Goal: Find specific fact: Find specific fact

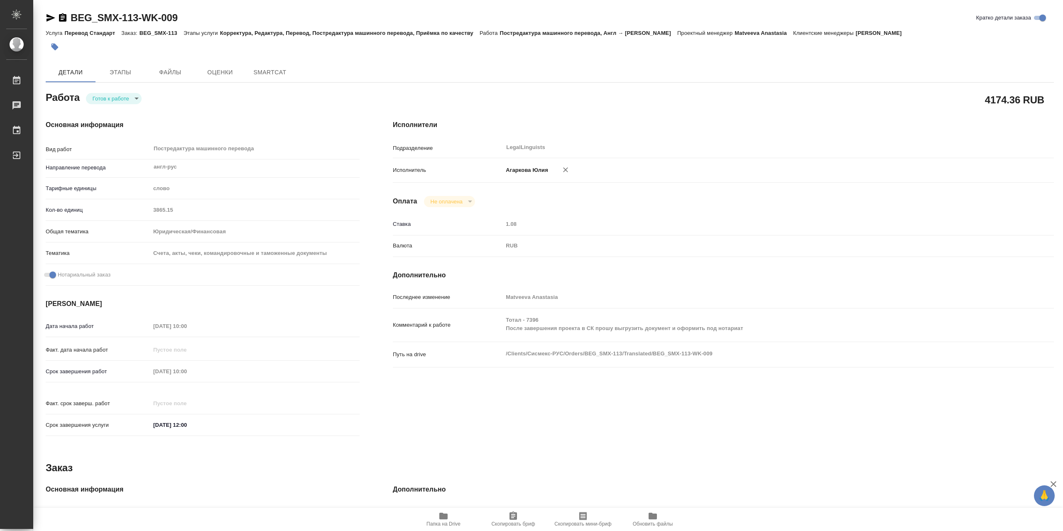
type textarea "x"
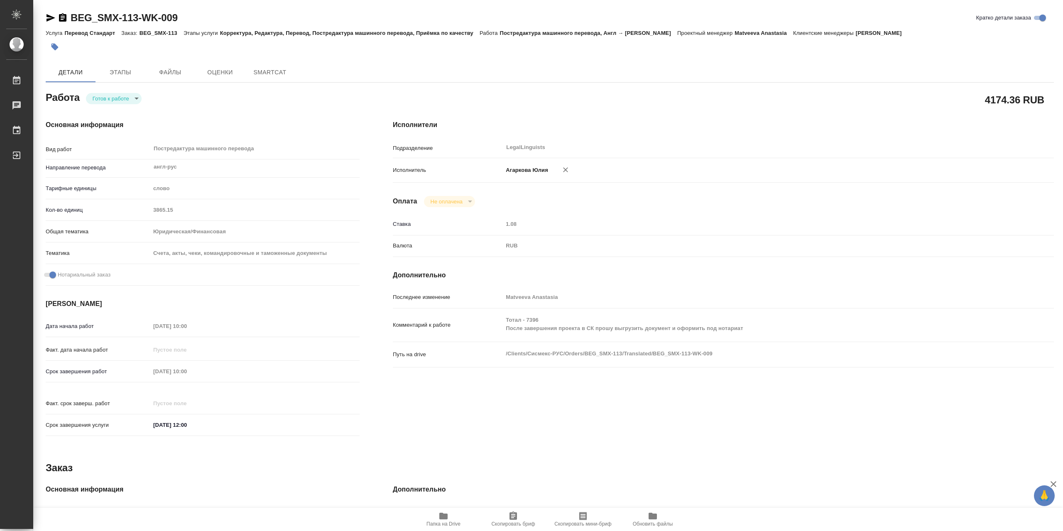
type textarea "x"
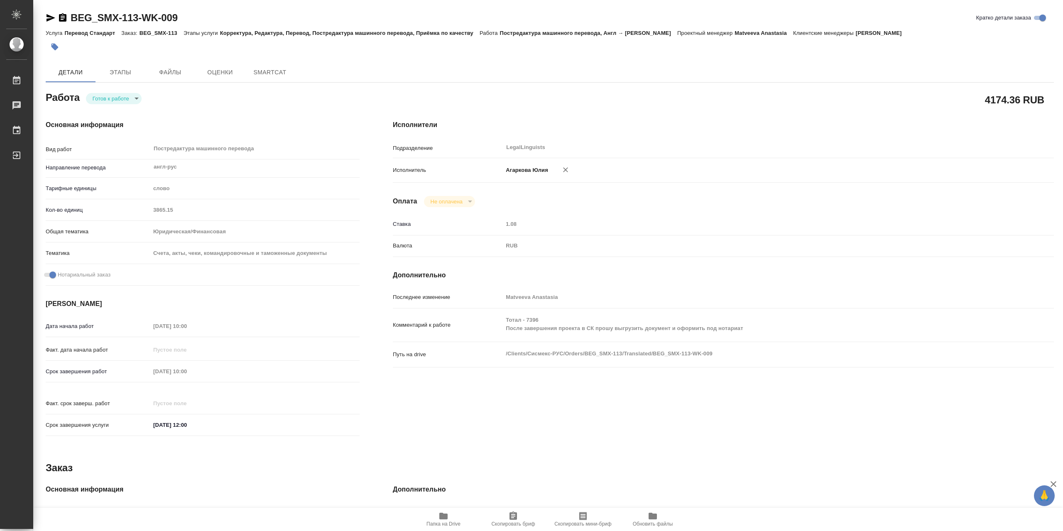
type textarea "x"
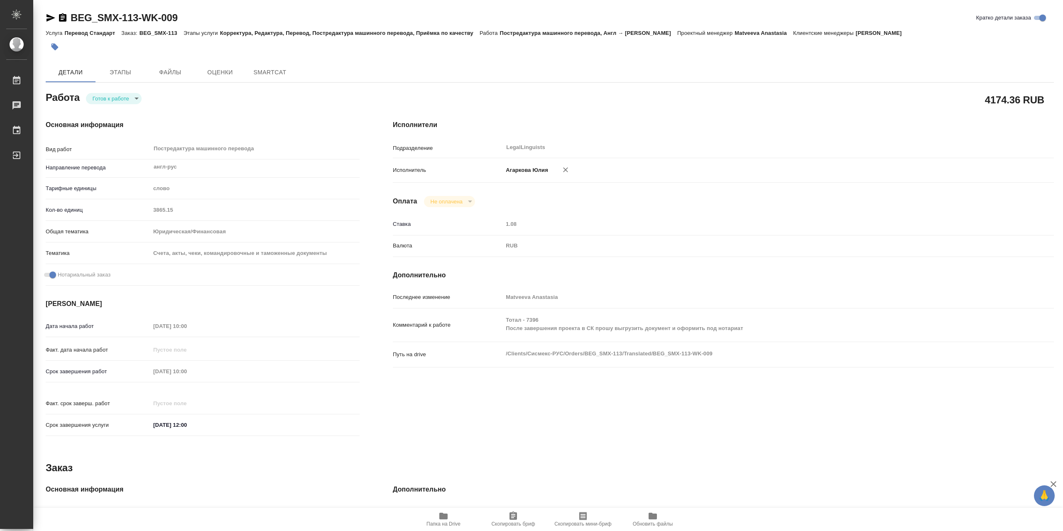
type textarea "x"
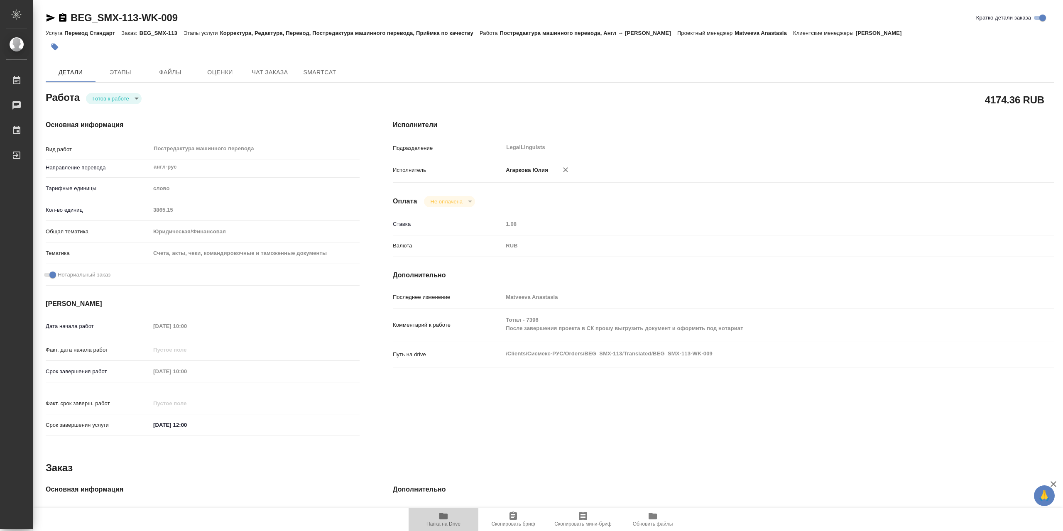
click at [444, 517] on icon "button" at bounding box center [443, 516] width 8 height 7
type textarea "x"
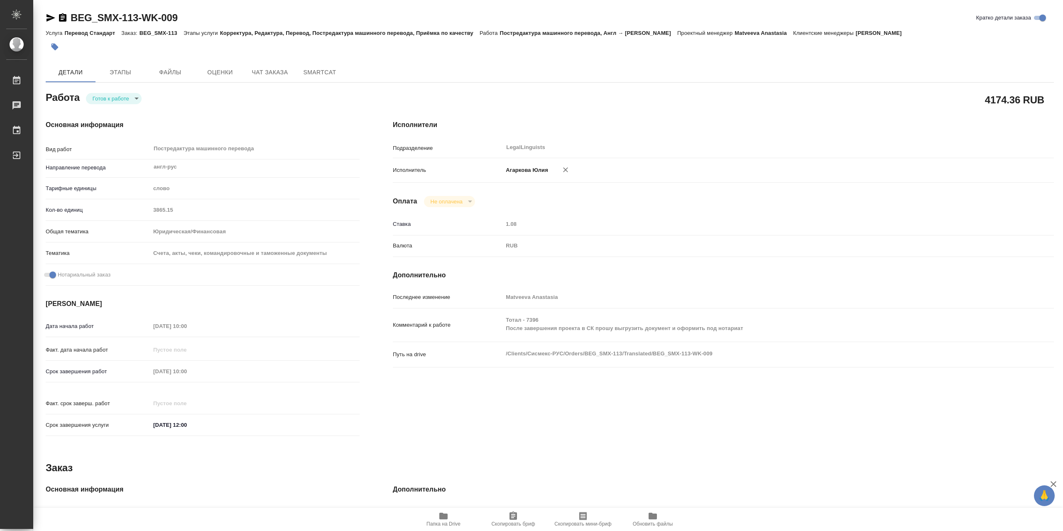
type textarea "x"
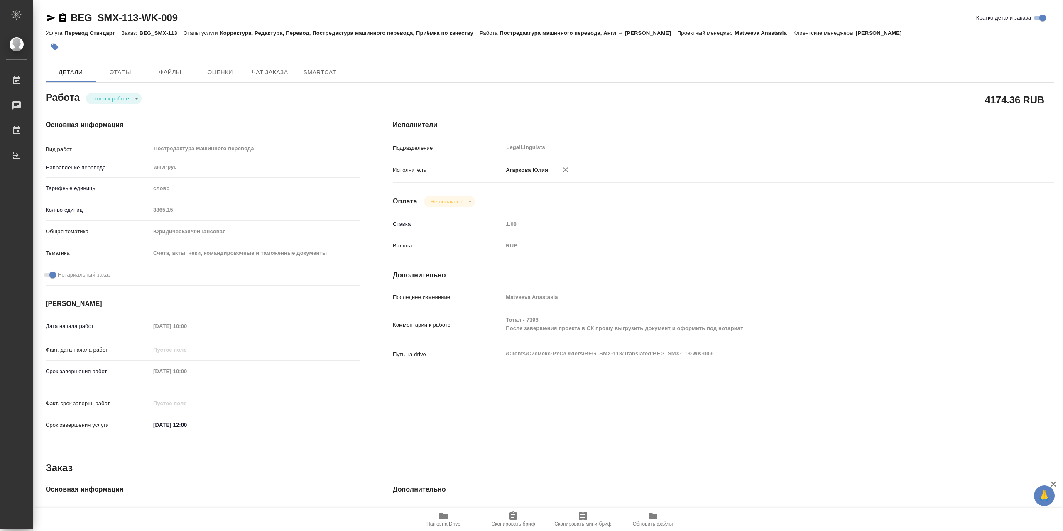
type textarea "x"
drag, startPoint x: 139, startPoint y: 34, endPoint x: 177, endPoint y: 34, distance: 37.8
click at [177, 34] on p "BEG_SMX-113" at bounding box center [161, 33] width 44 height 6
click at [60, 17] on icon "button" at bounding box center [62, 17] width 7 height 8
copy p "BEG_SMX-113"
